Goal: Find specific page/section: Find specific page/section

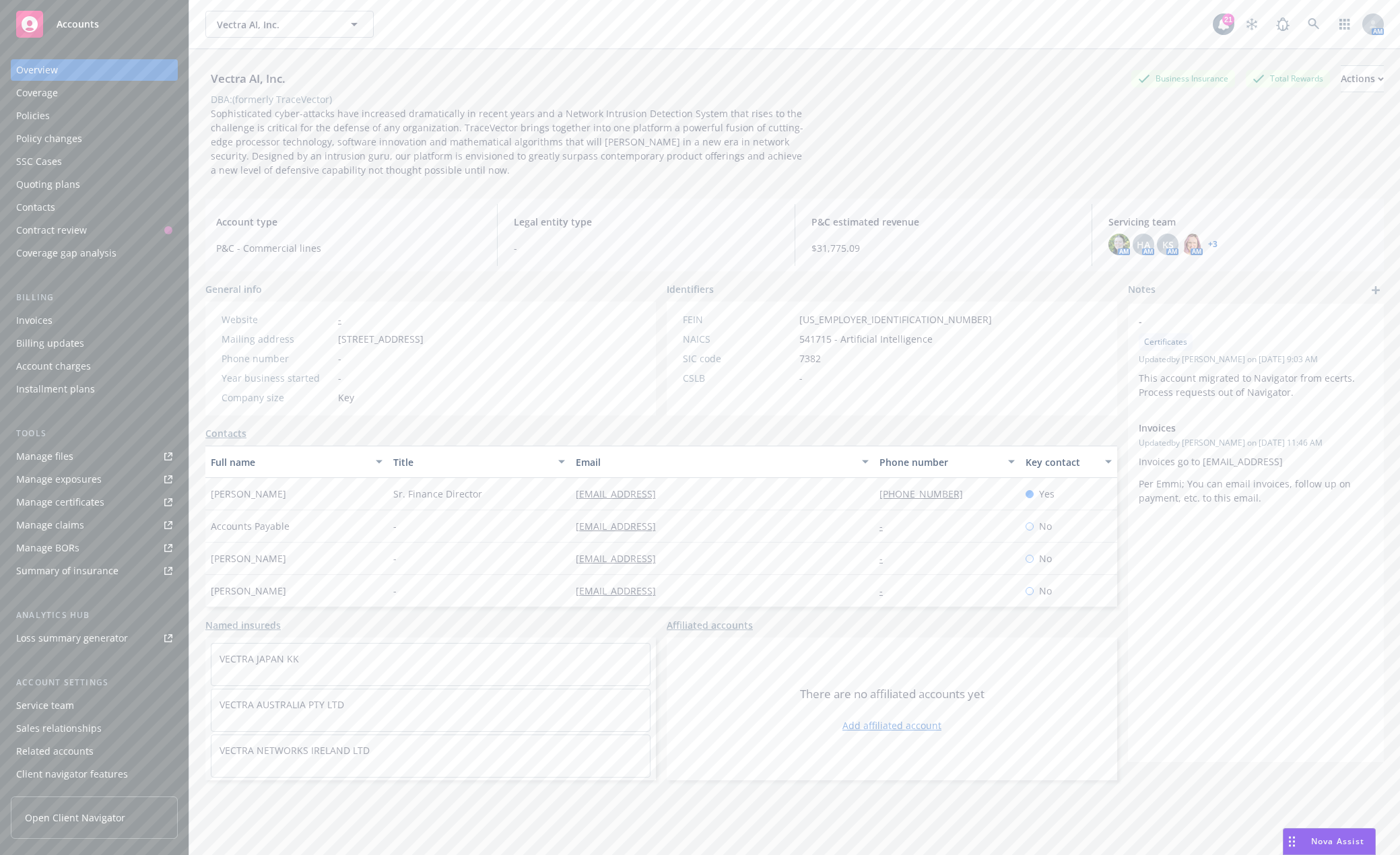
click at [63, 26] on span "Accounts" at bounding box center [77, 24] width 43 height 11
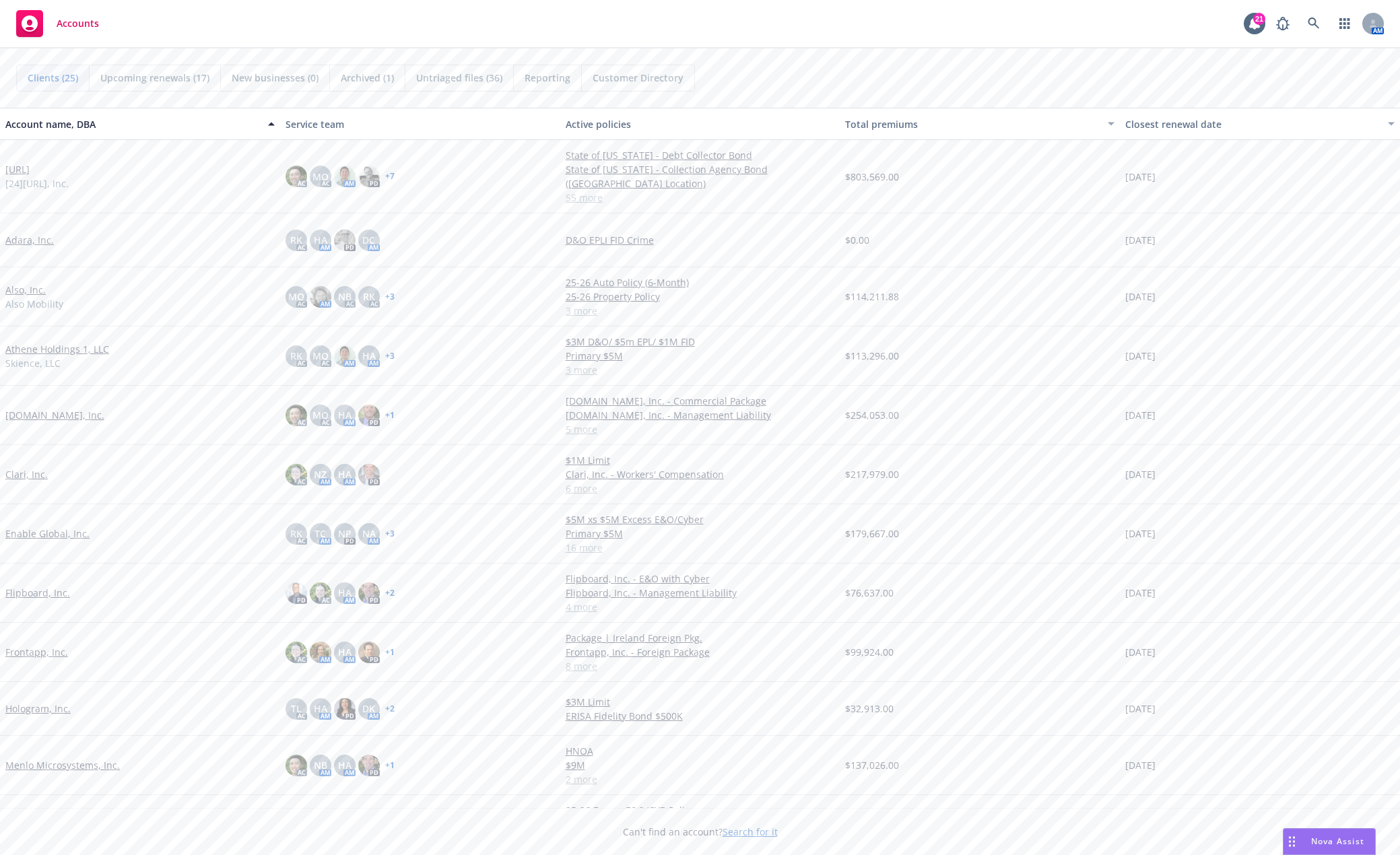
scroll to position [202, 0]
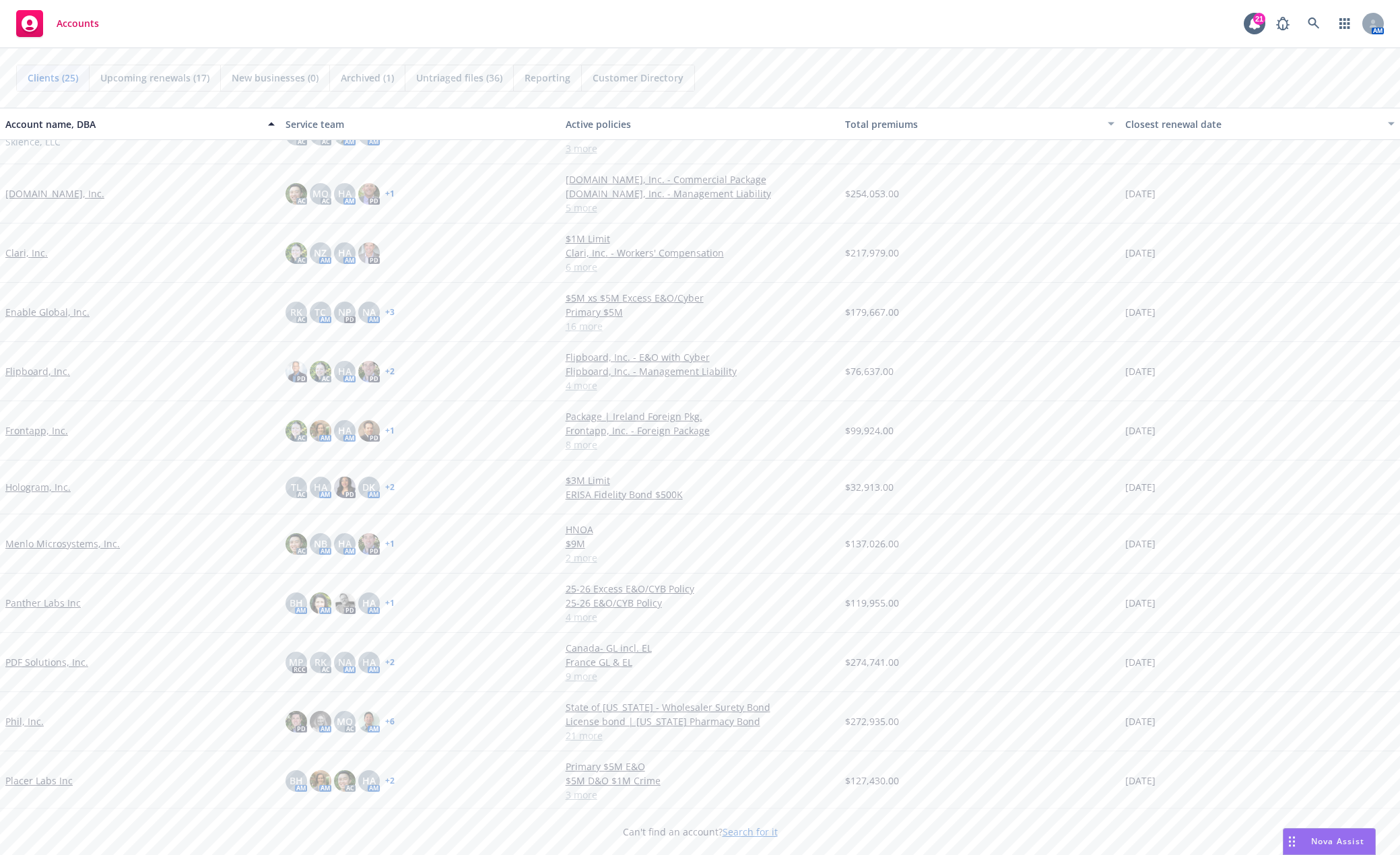
click at [17, 482] on link "Hologram, Inc." at bounding box center [38, 487] width 65 height 14
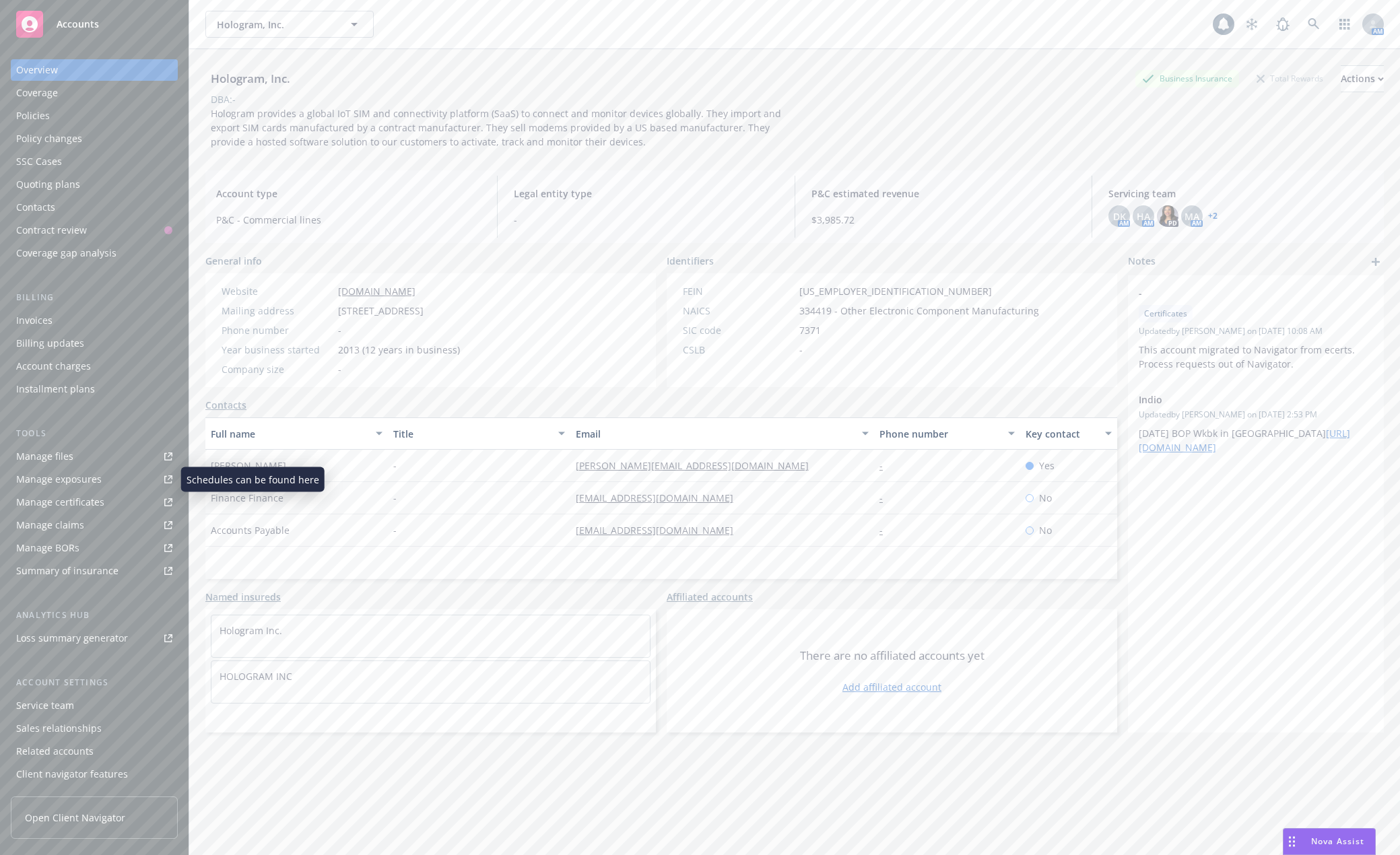
click at [75, 463] on link "Manage files" at bounding box center [94, 456] width 167 height 22
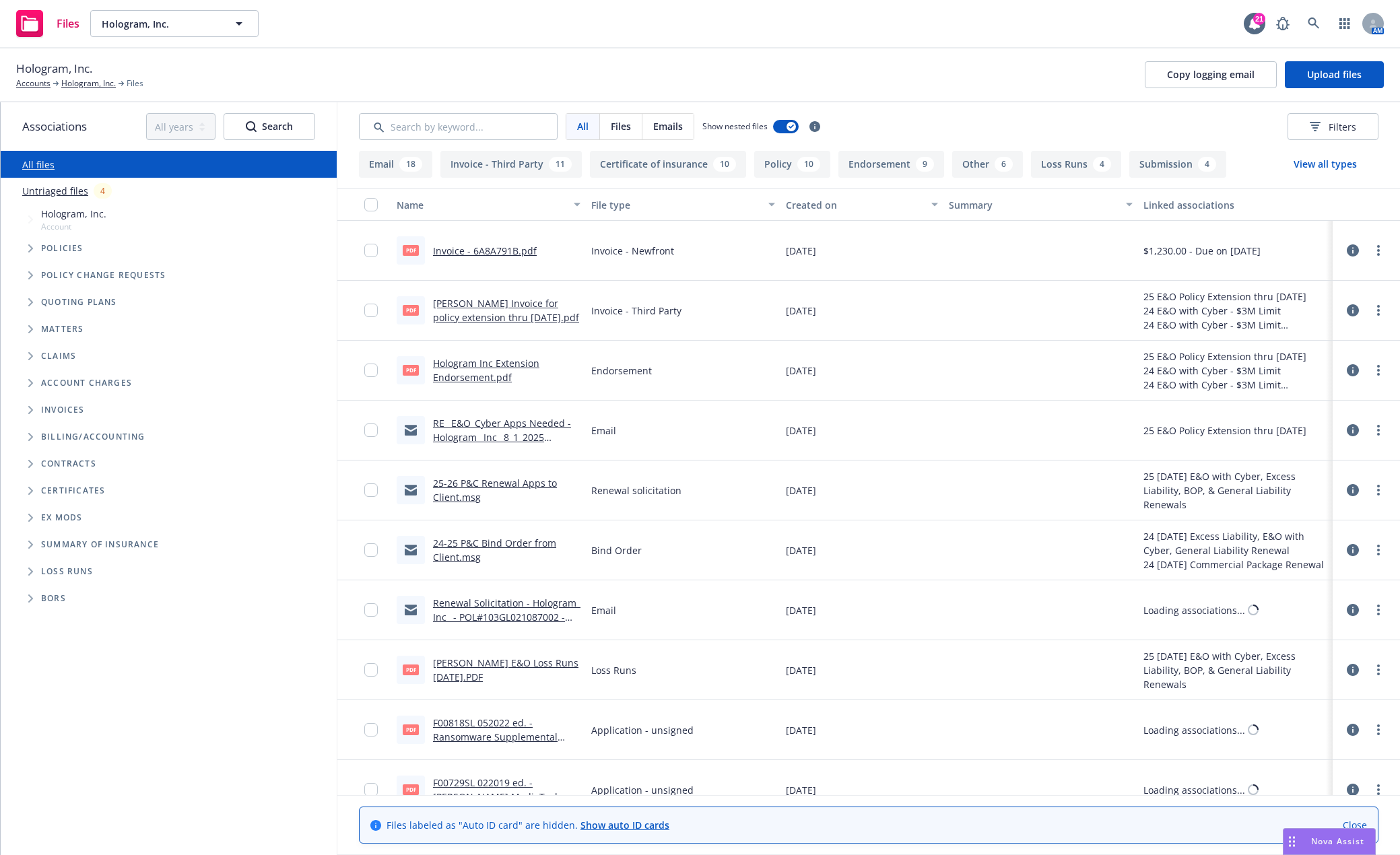
click at [27, 245] on span "Tree Example" at bounding box center [30, 248] width 22 height 22
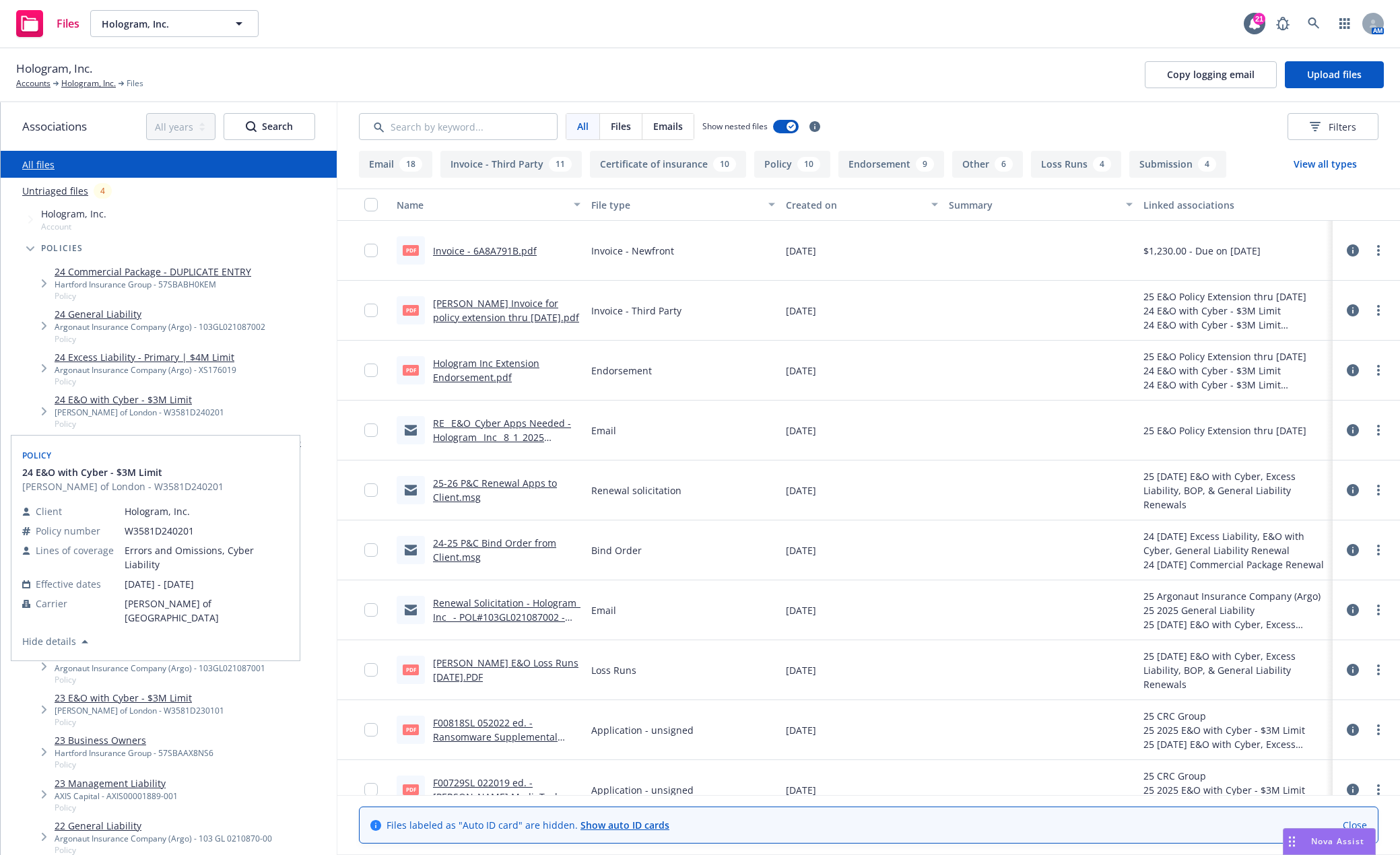
click at [74, 397] on link "24 E&O with Cyber - $3M Limit" at bounding box center [139, 400] width 169 height 14
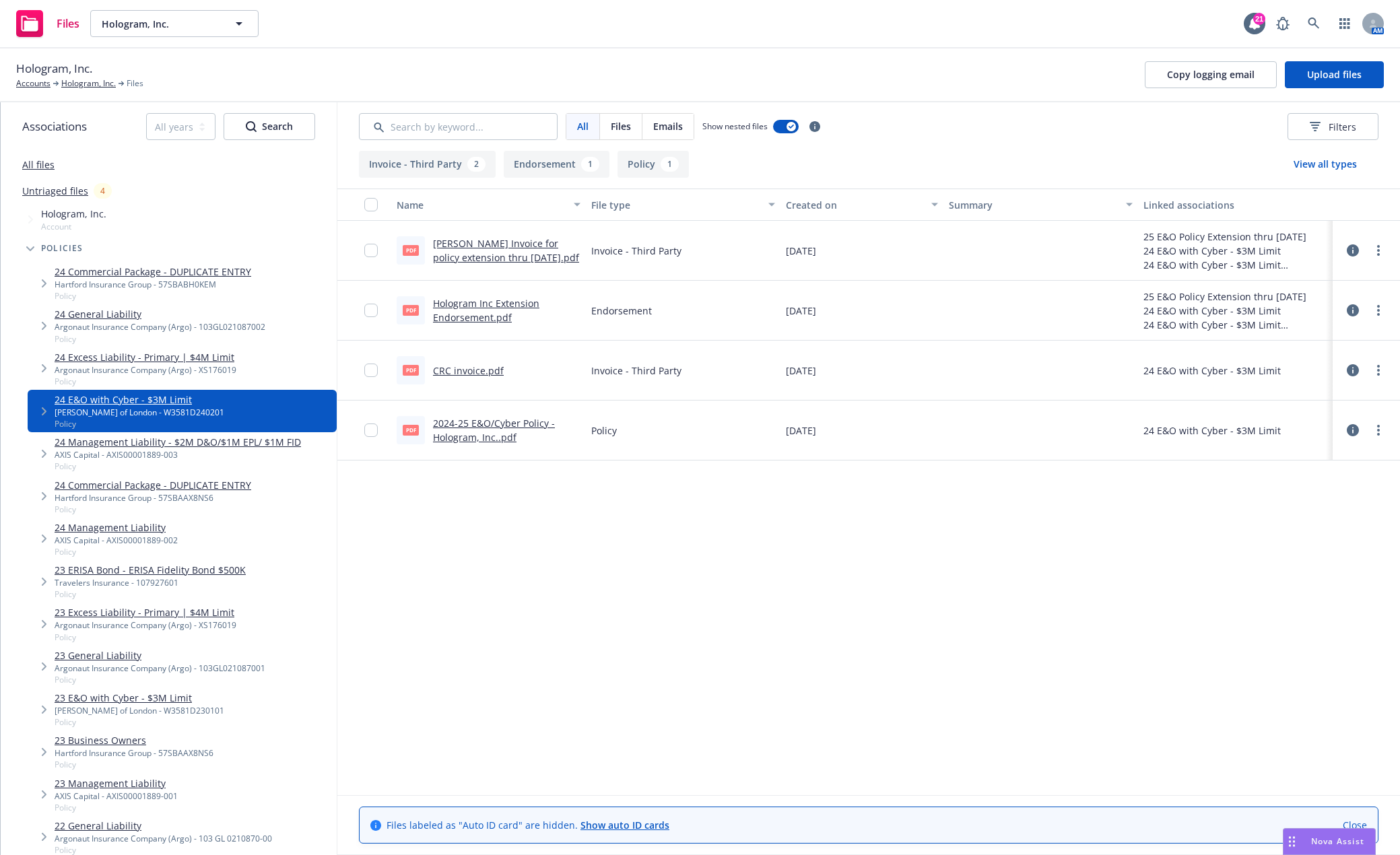
click at [466, 369] on link "CRC invoice.pdf" at bounding box center [469, 371] width 71 height 13
